Goal: Check status: Check status

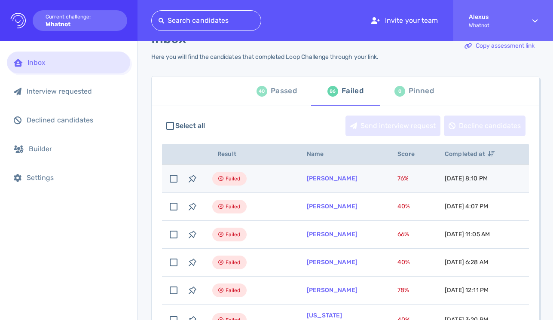
scroll to position [29, 0]
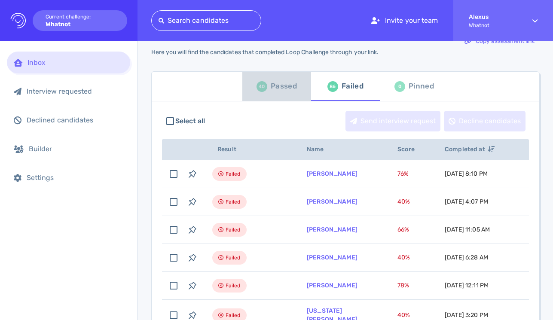
click at [284, 90] on div "Passed" at bounding box center [284, 86] width 26 height 13
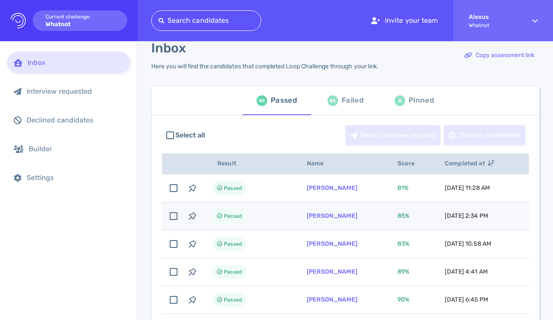
scroll to position [14, 0]
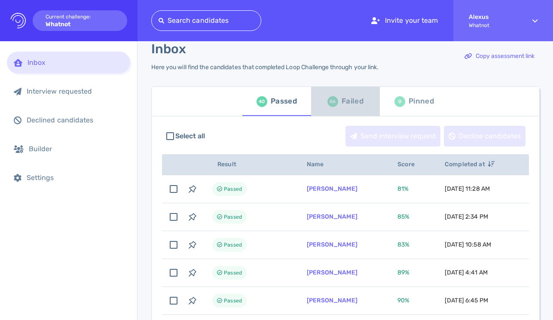
click at [333, 102] on div "86" at bounding box center [332, 101] width 11 height 11
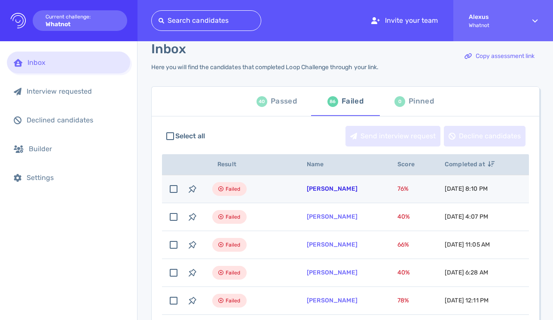
click at [329, 191] on link "karmen kaechele" at bounding box center [332, 188] width 51 height 7
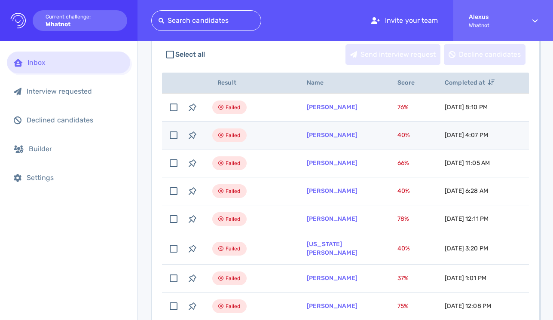
scroll to position [74, 0]
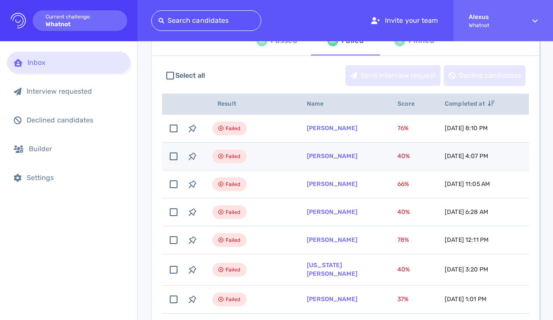
click at [317, 151] on td "[PERSON_NAME]" at bounding box center [341, 157] width 91 height 28
checkbox input "true"
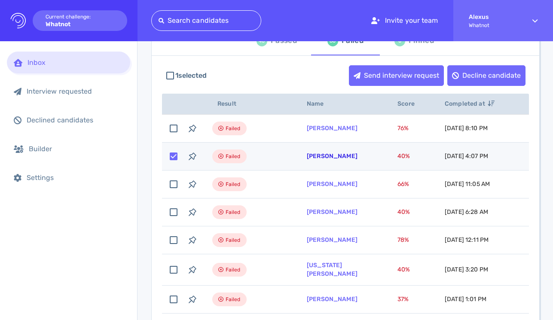
click at [319, 156] on link "[PERSON_NAME]" at bounding box center [332, 156] width 51 height 7
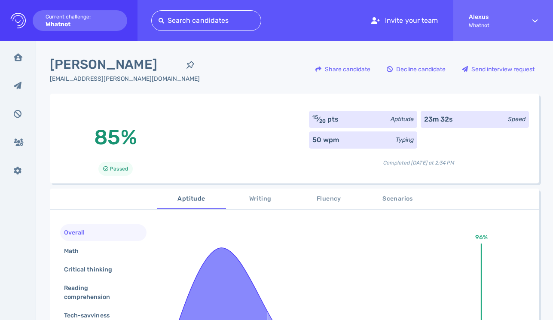
scroll to position [3, 0]
